Goal: Transaction & Acquisition: Purchase product/service

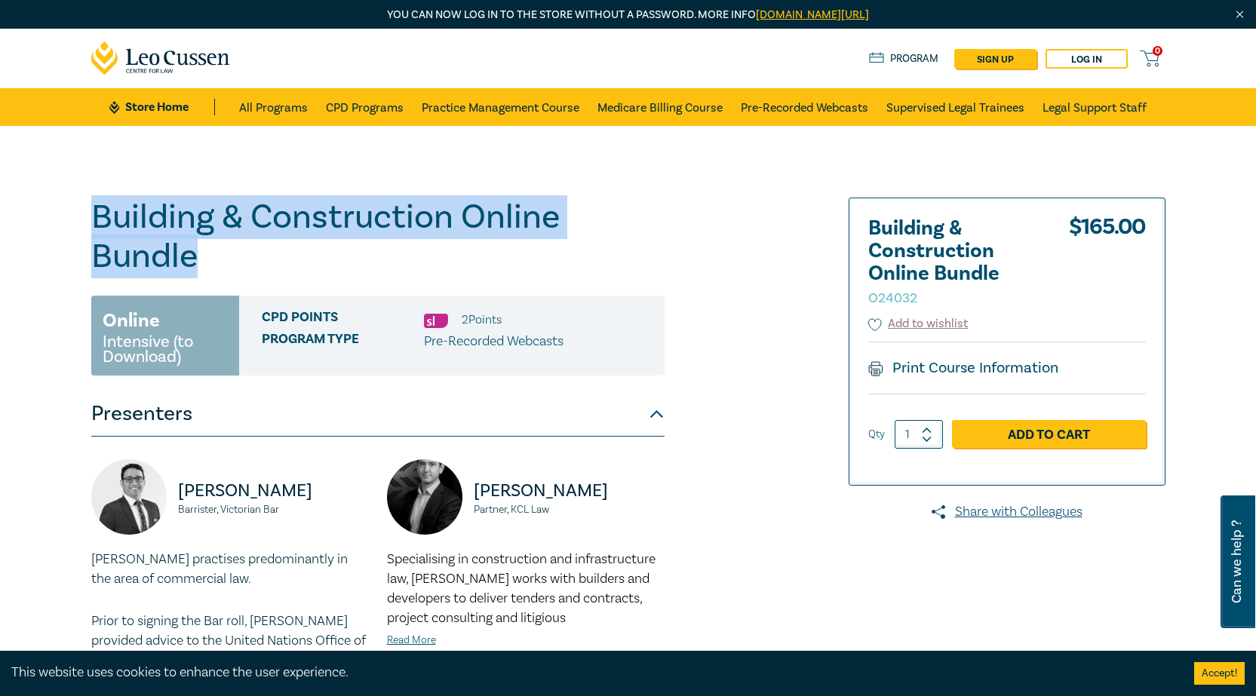
drag, startPoint x: 195, startPoint y: 260, endPoint x: 75, endPoint y: 216, distance: 128.6
click at [75, 216] on div "Building & Construction Online Bundle O24032 Online Intensive (to Download) CPD…" at bounding box center [628, 535] width 1256 height 819
copy h1 "Building & Construction Online Bundle"
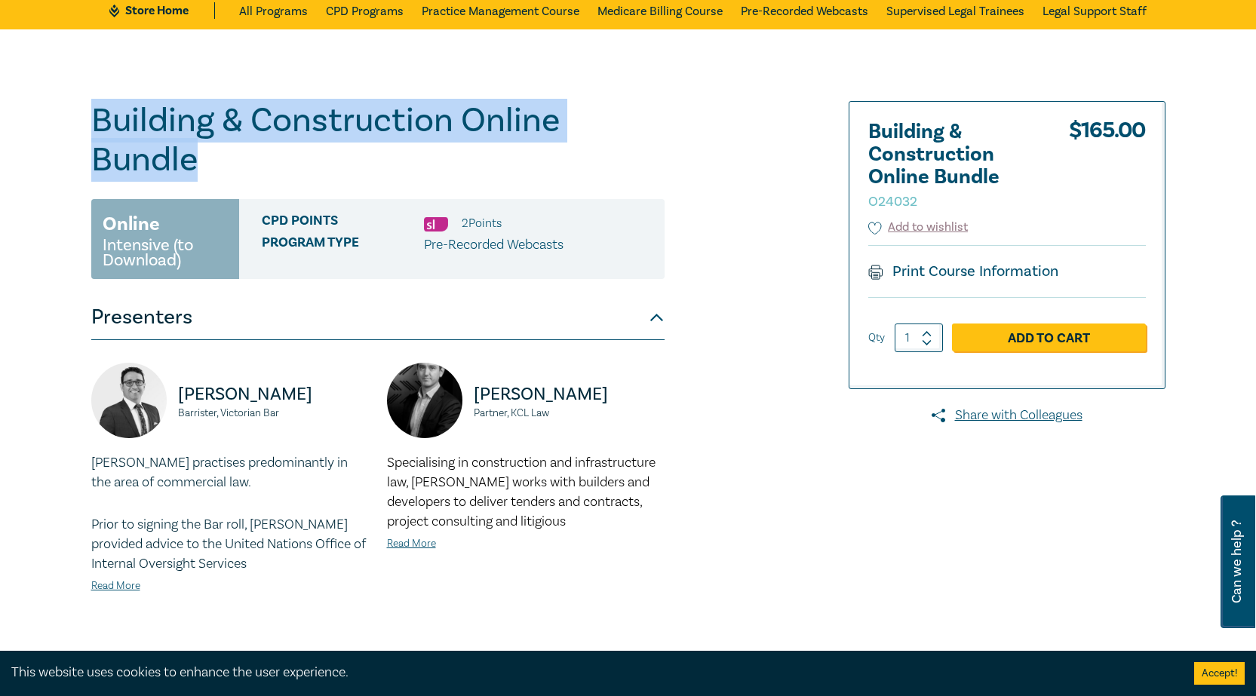
scroll to position [226, 0]
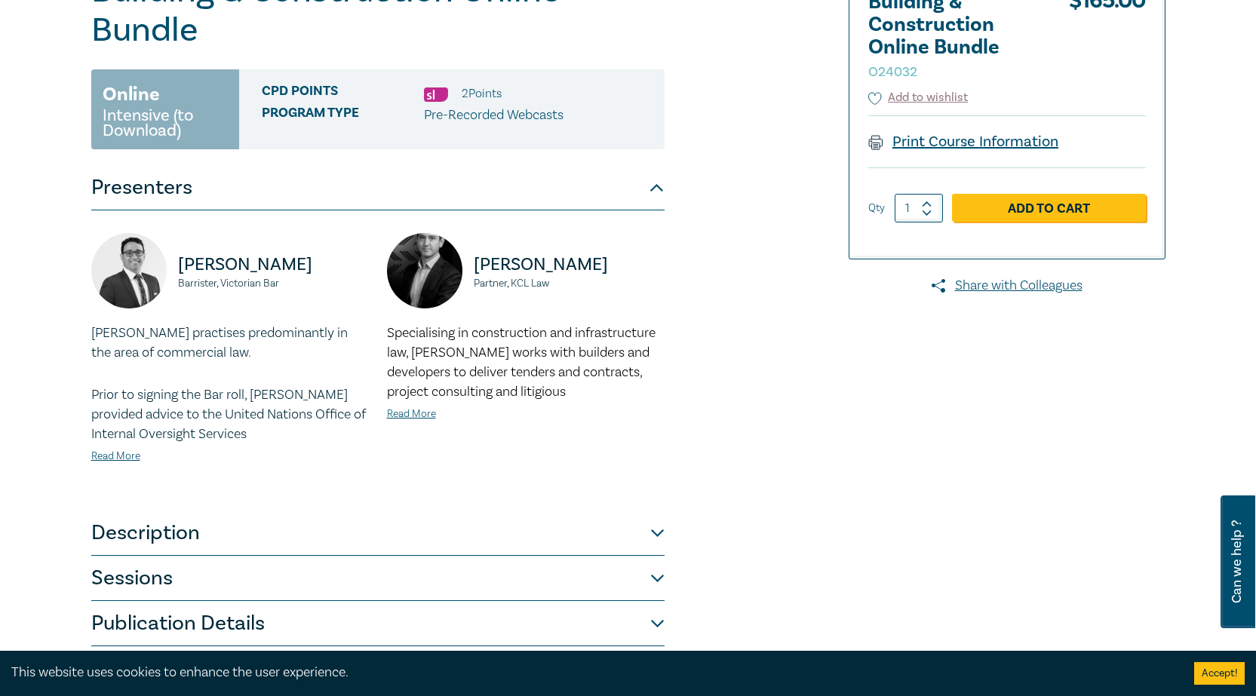
click at [977, 140] on link "Print Course Information" at bounding box center [963, 142] width 191 height 20
click at [384, 511] on button "Description" at bounding box center [377, 533] width 573 height 45
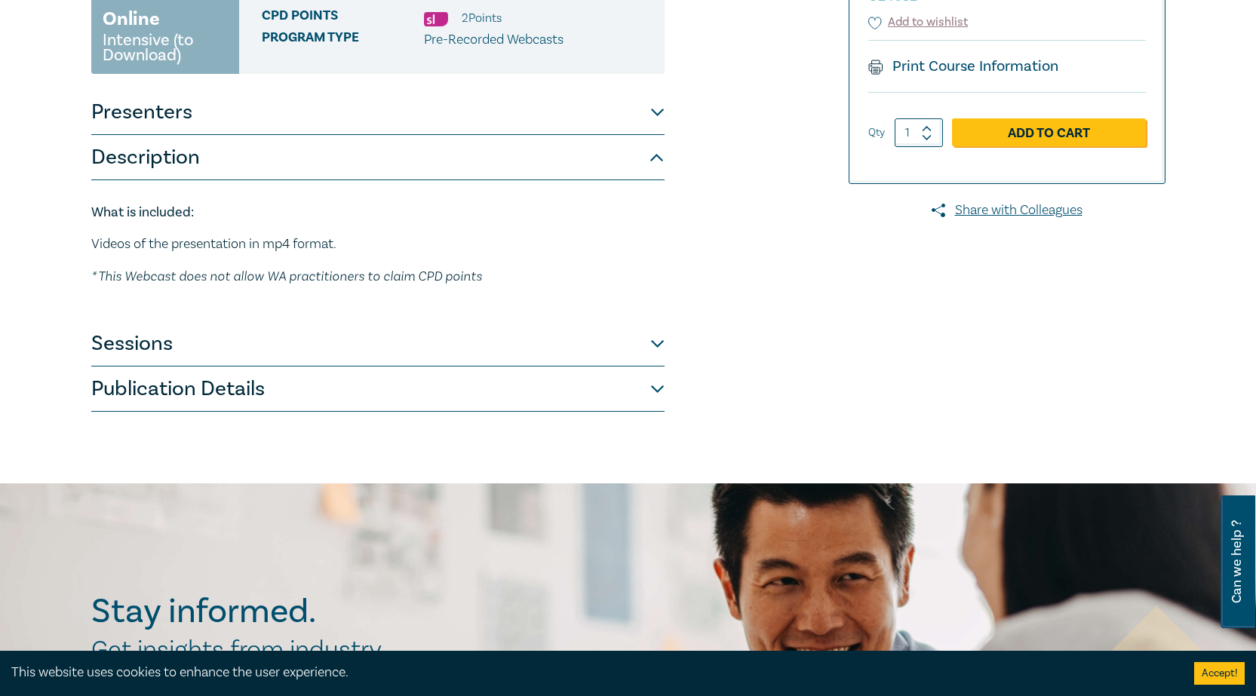
click at [359, 337] on button "Sessions" at bounding box center [377, 343] width 573 height 45
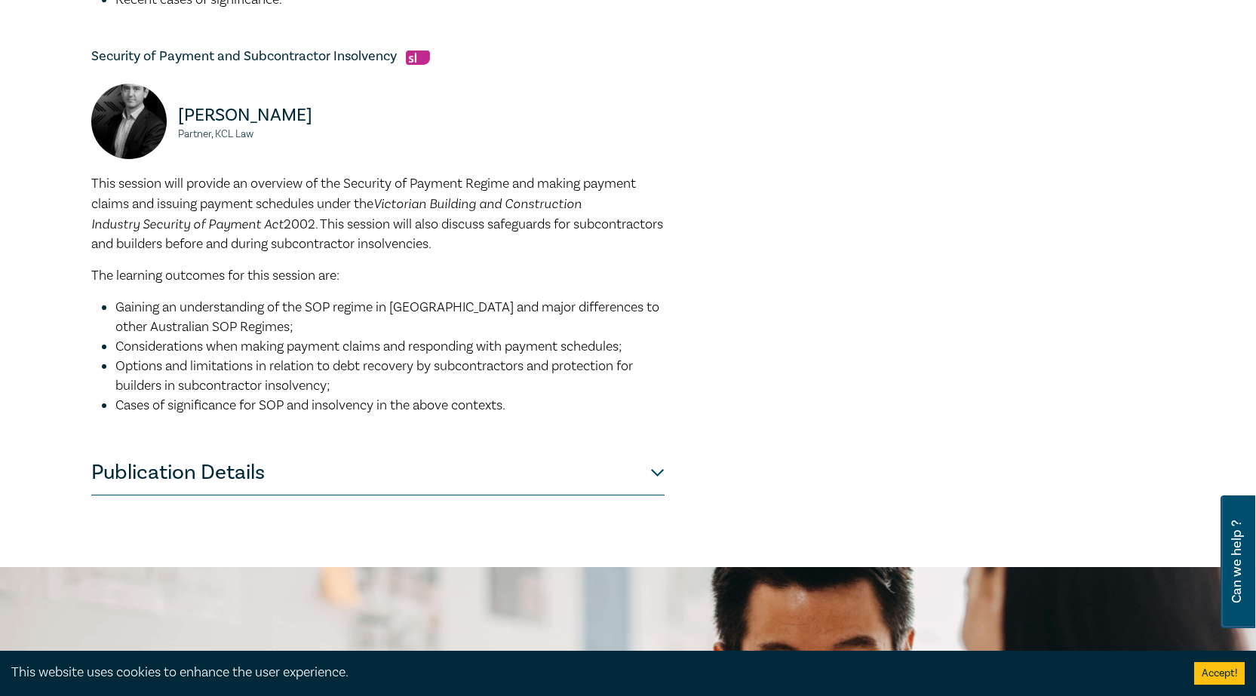
scroll to position [1132, 0]
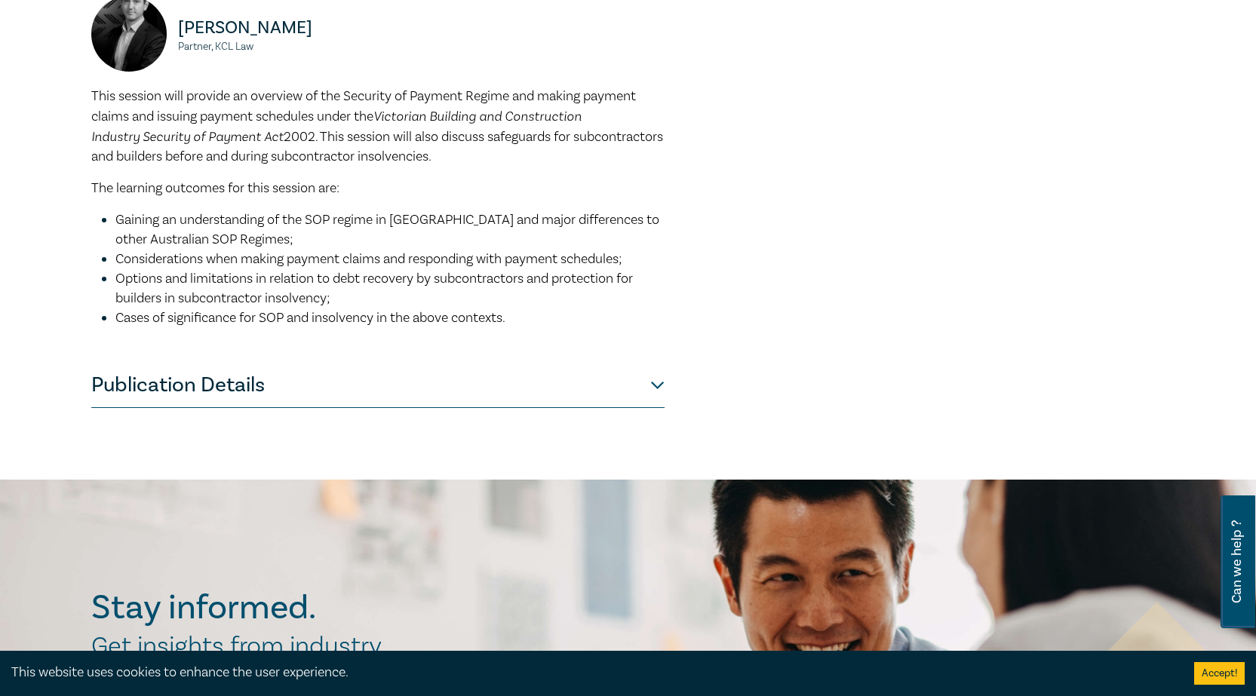
click at [443, 370] on button "Publication Details" at bounding box center [377, 385] width 573 height 45
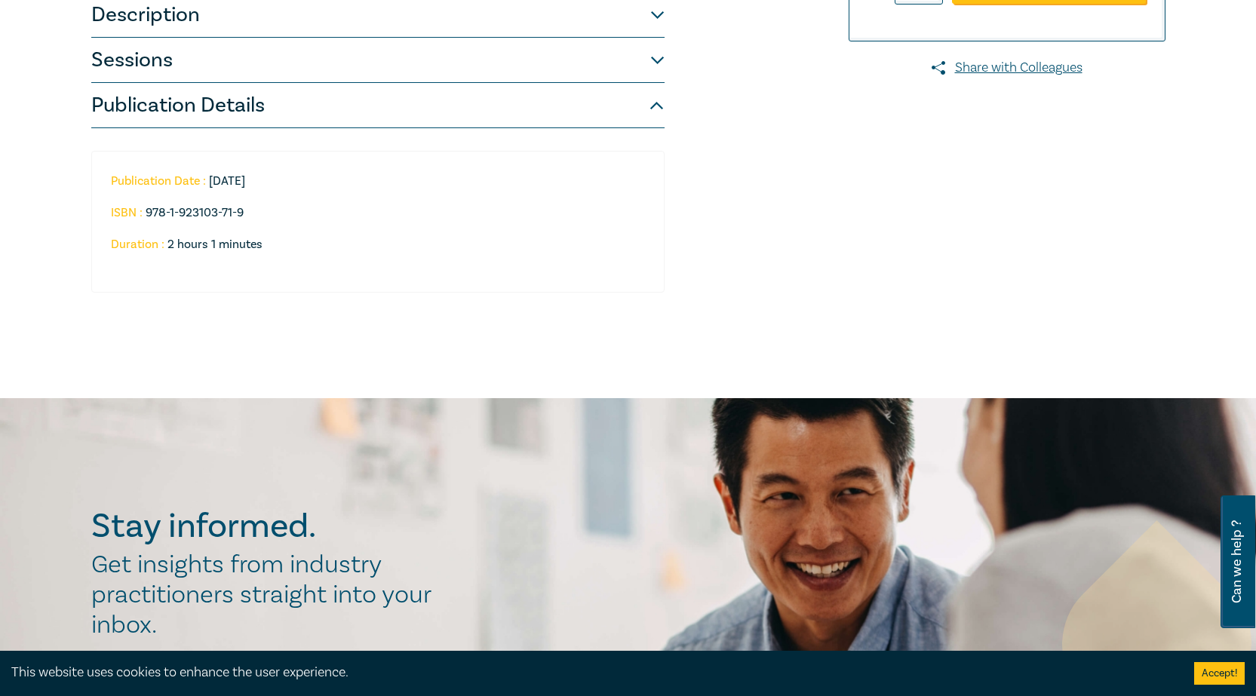
scroll to position [444, 0]
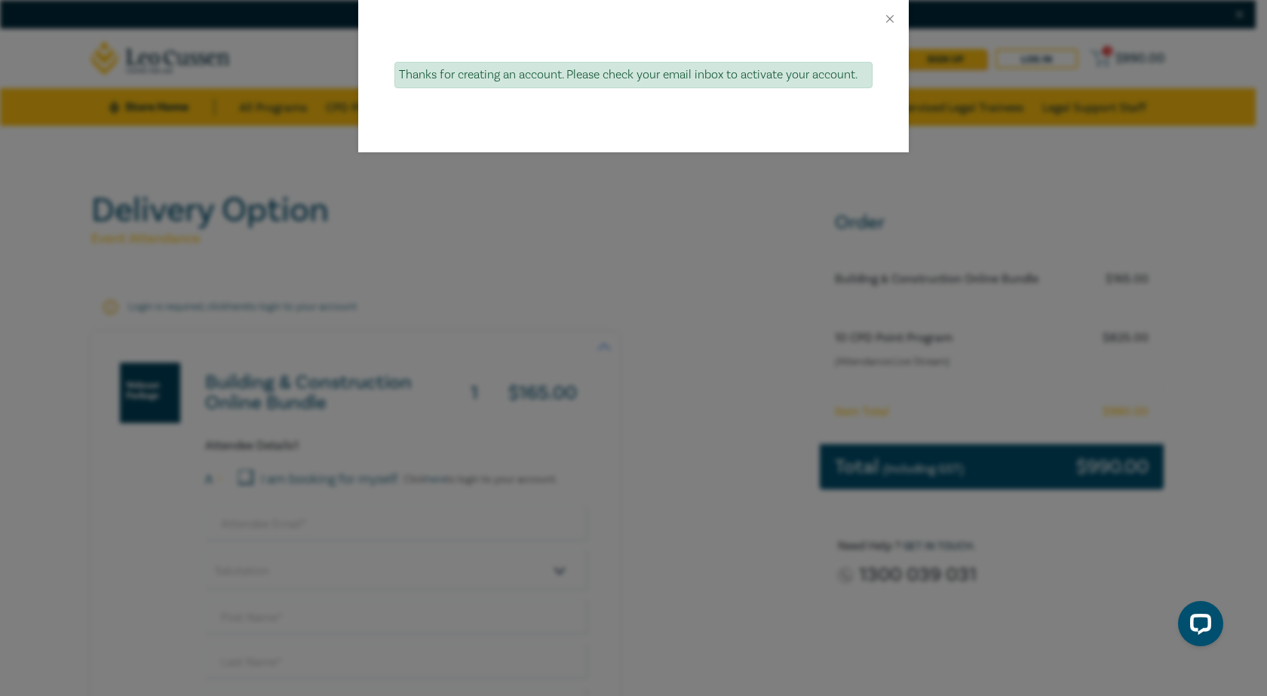
click at [659, 189] on div "Thanks for creating an account. Please check your email inbox to activate your …" at bounding box center [633, 348] width 1267 height 696
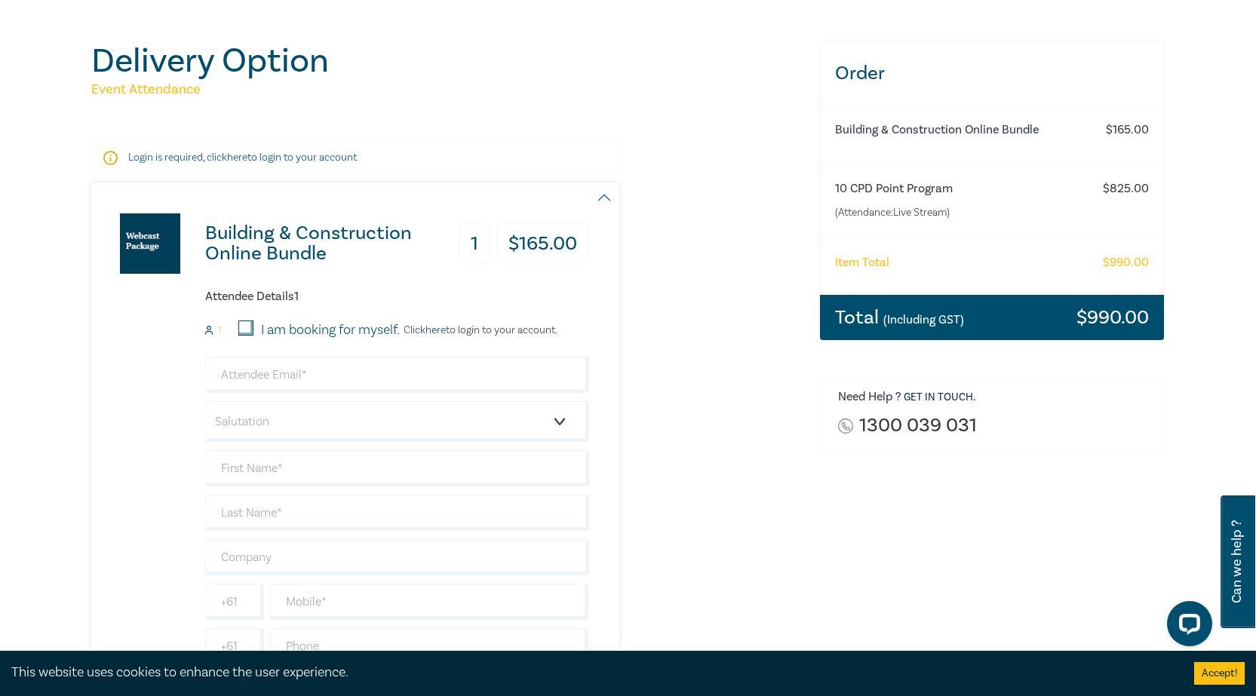
scroll to position [75, 0]
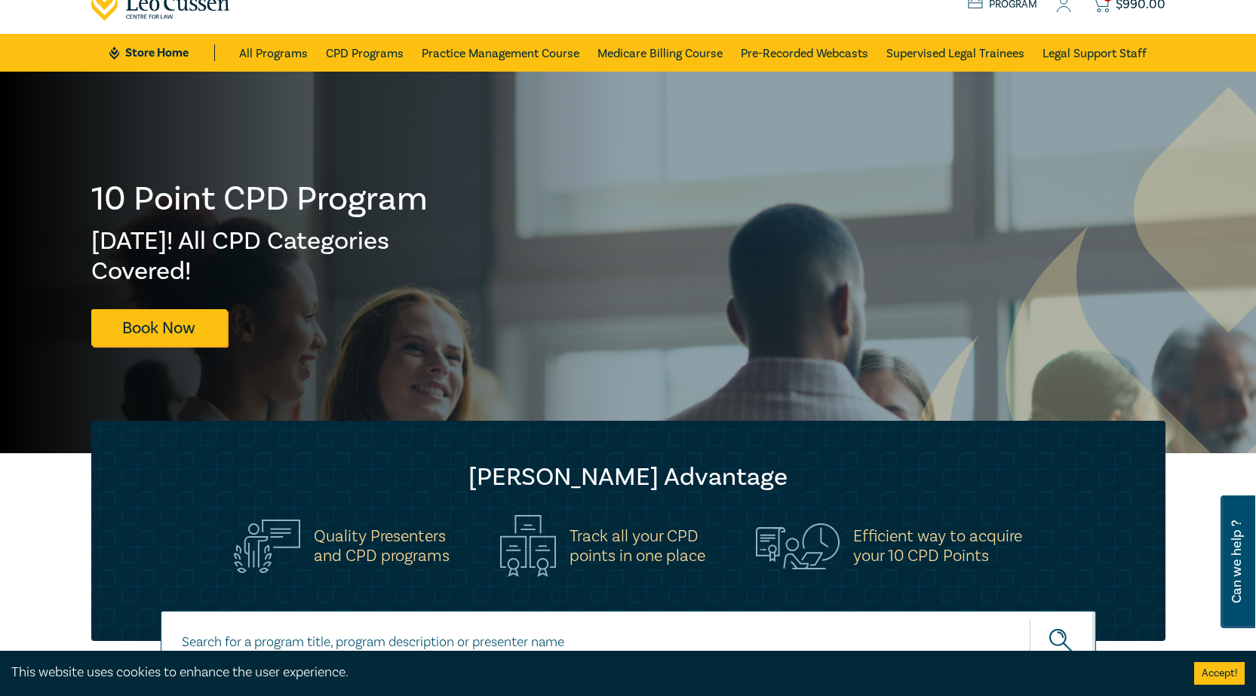
click at [1133, 5] on span "$ 990.00" at bounding box center [1141, 4] width 50 height 17
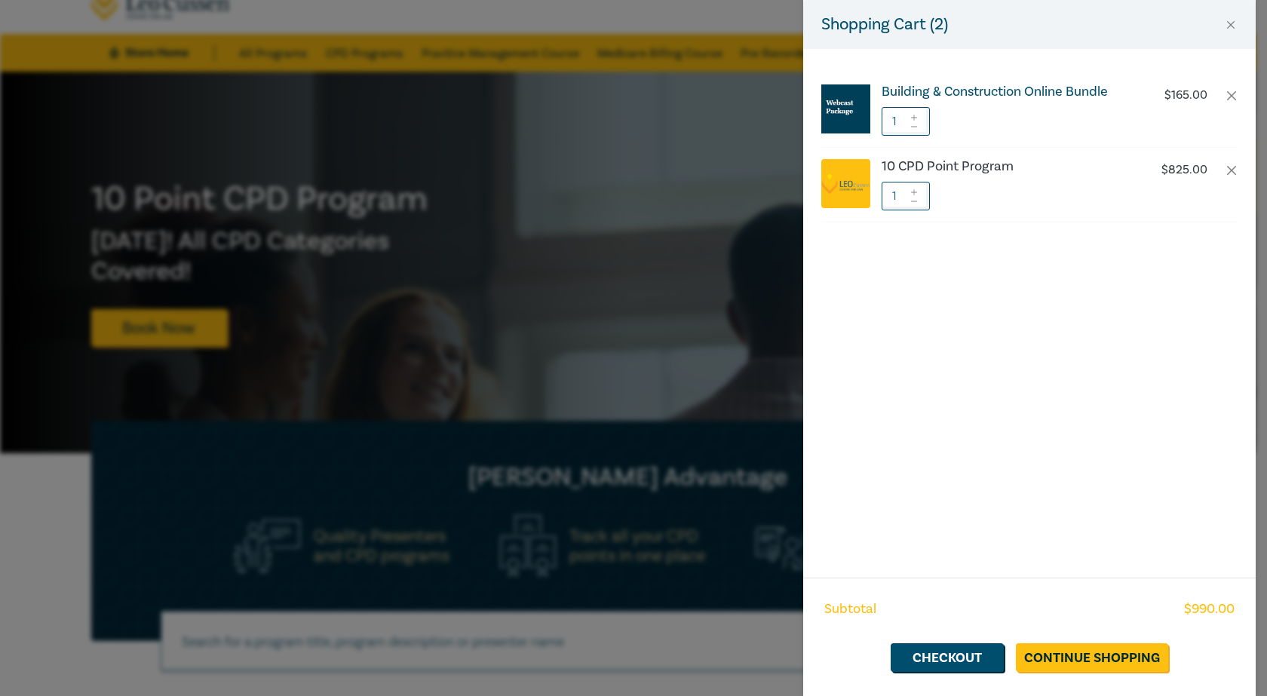
click at [1005, 85] on h6 "Building & Construction Online Bundle" at bounding box center [1007, 91] width 250 height 15
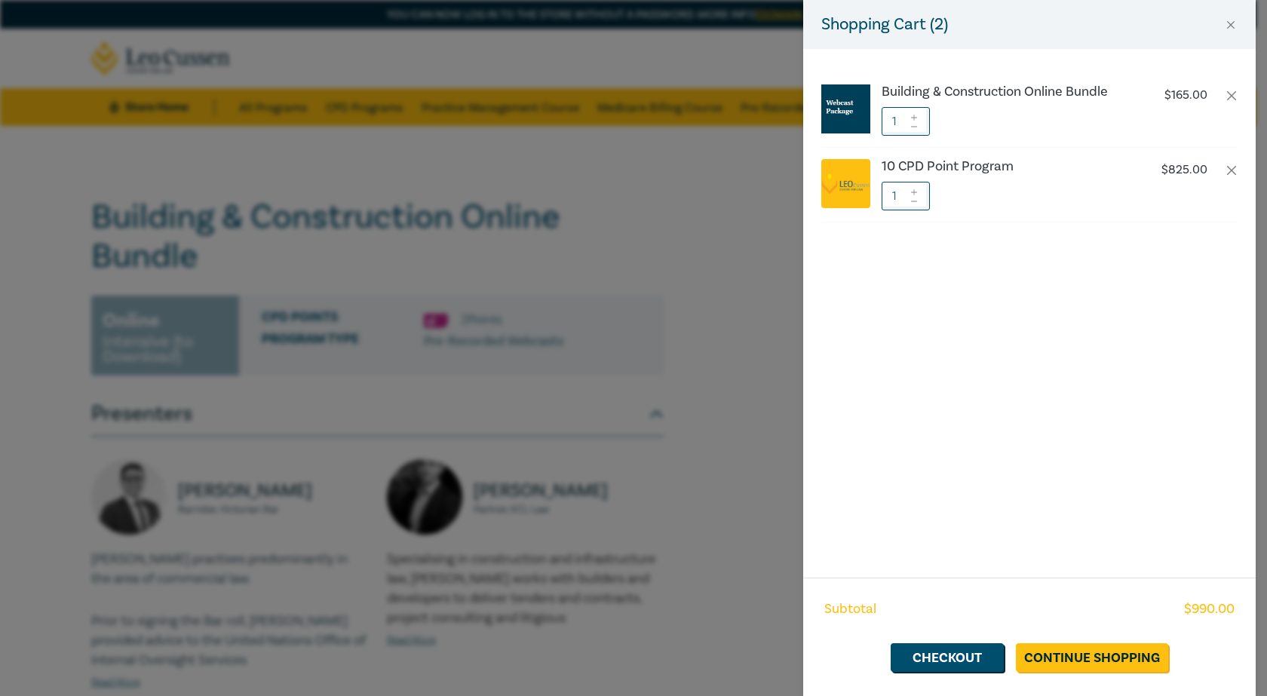
click at [521, 209] on div "Shopping Cart ( 2 ) Building & Construction Online Bundle $ 165.00 1 10 CPD Poi…" at bounding box center [633, 348] width 1267 height 696
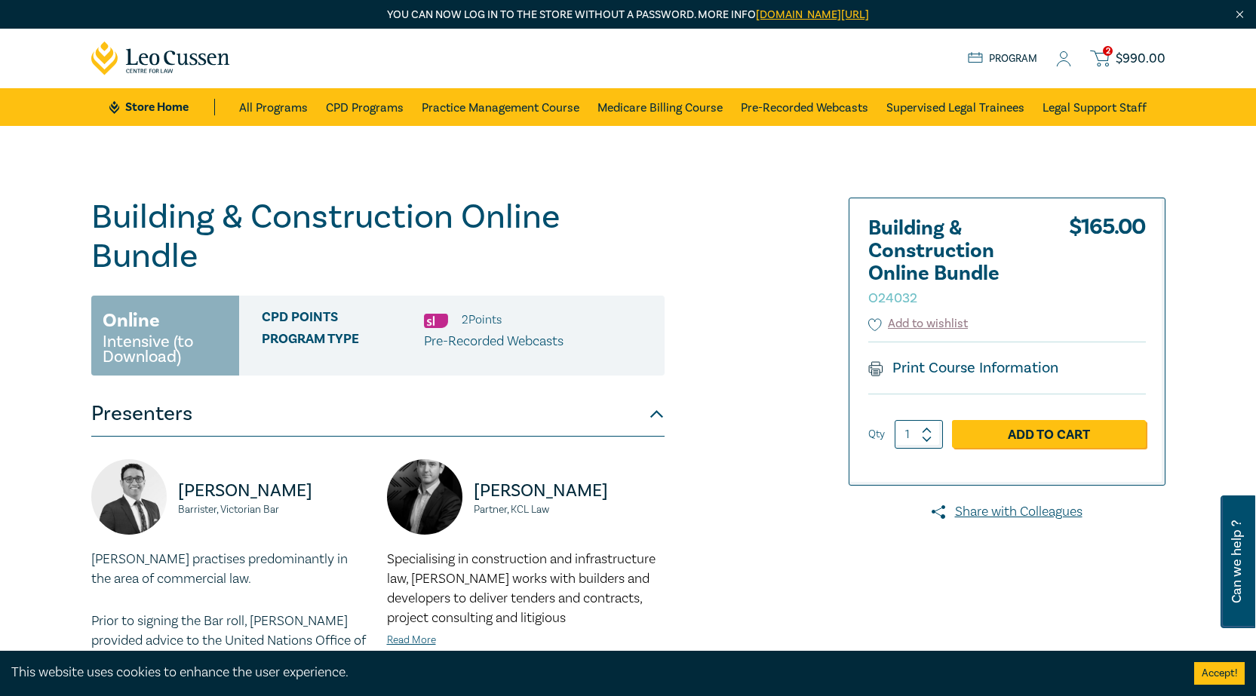
click at [1107, 54] on span "2" at bounding box center [1108, 51] width 10 height 10
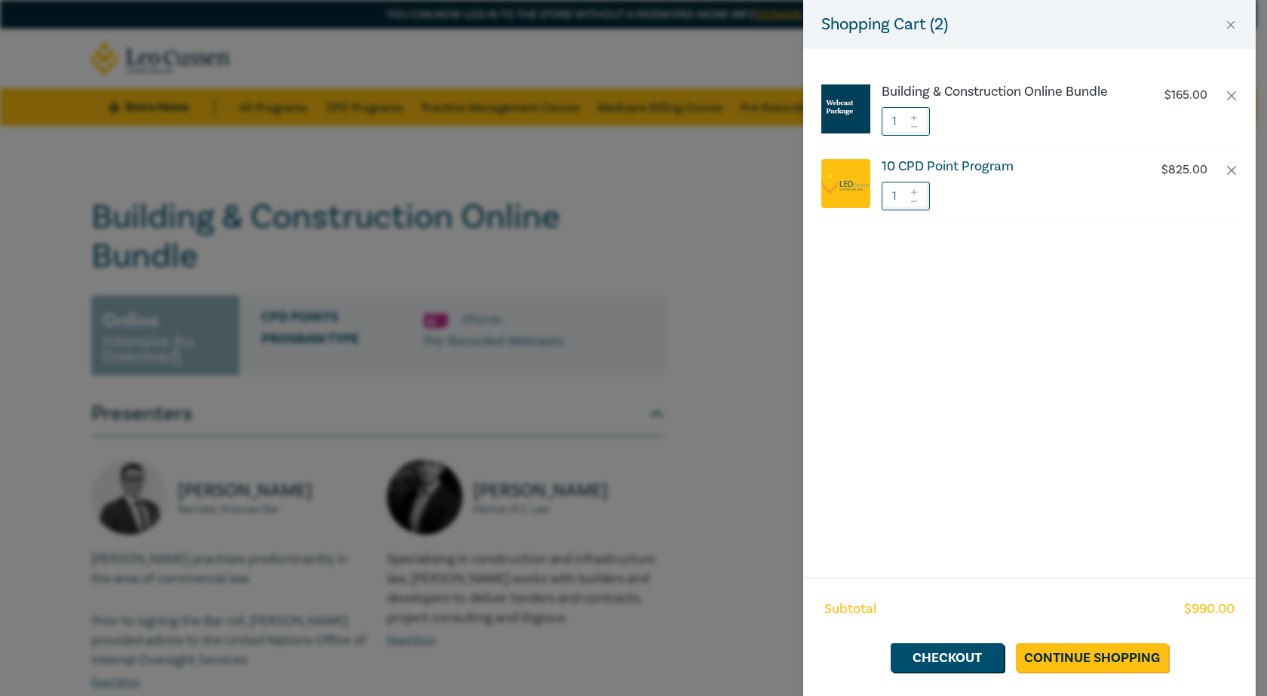
click at [978, 159] on h6 "10 CPD Point Program" at bounding box center [1007, 166] width 250 height 15
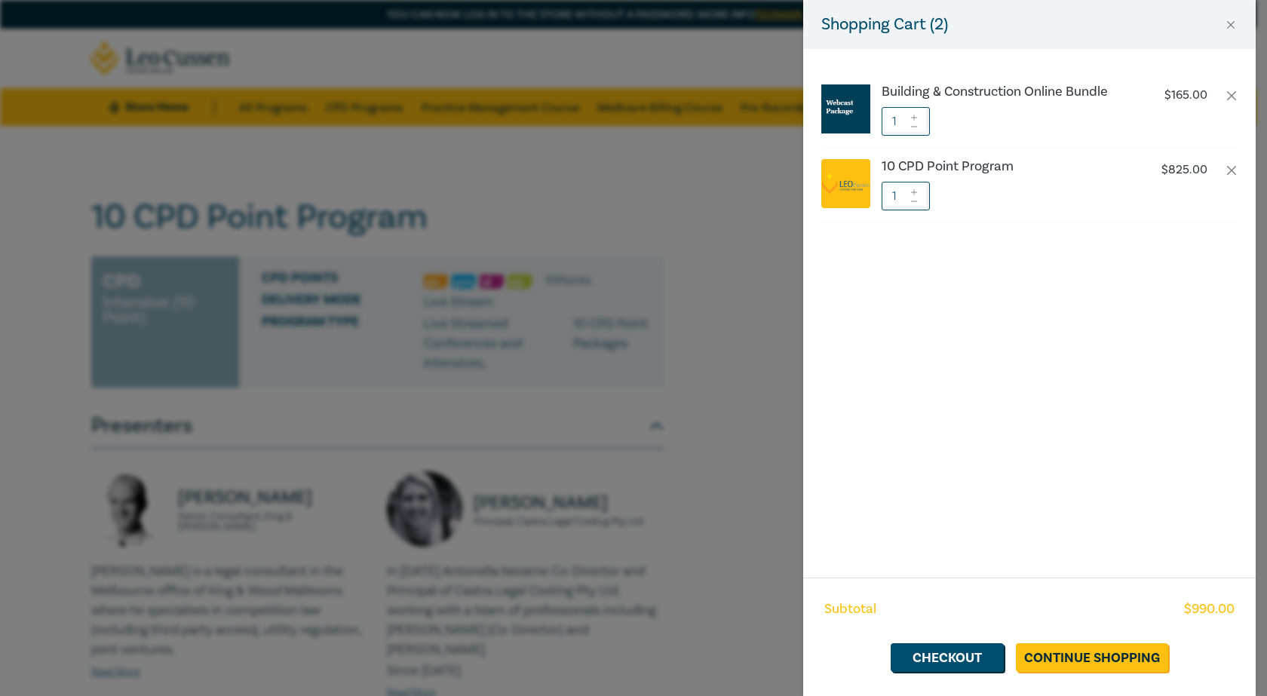
click at [582, 229] on div "Shopping Cart ( 2 ) Building & Construction Online Bundle $ 165.00 1 10 CPD Poi…" at bounding box center [633, 348] width 1267 height 696
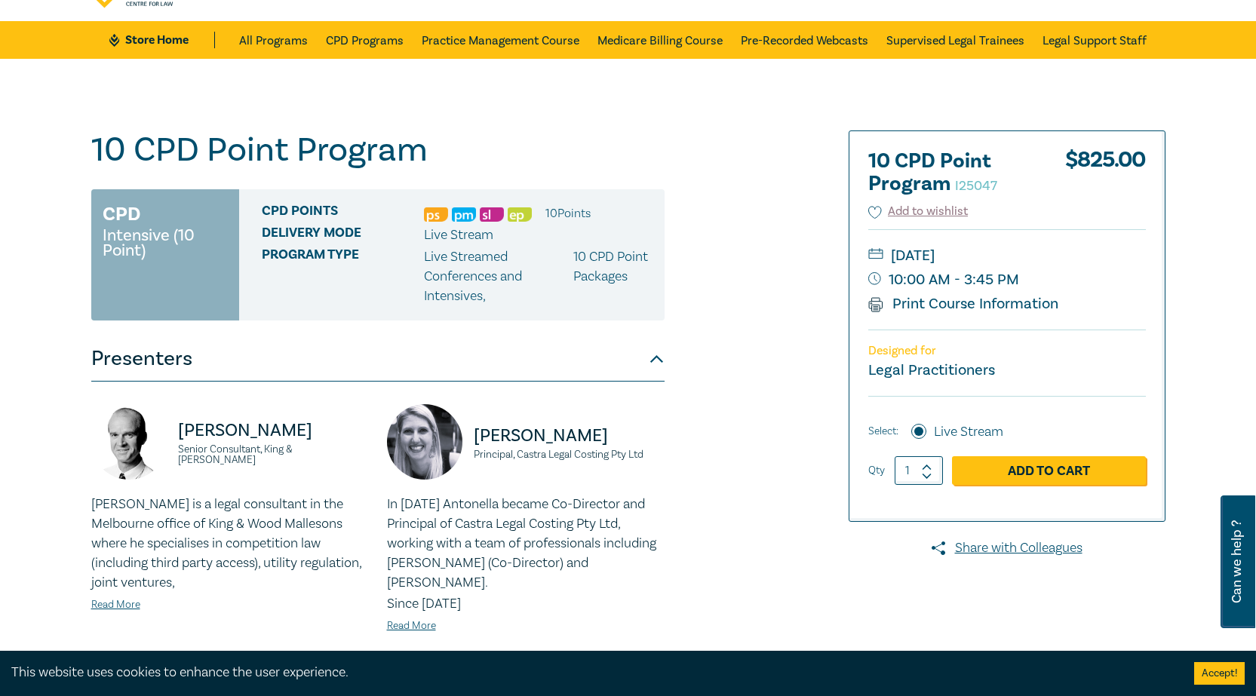
scroll to position [151, 0]
